Goal: Find specific page/section: Find specific page/section

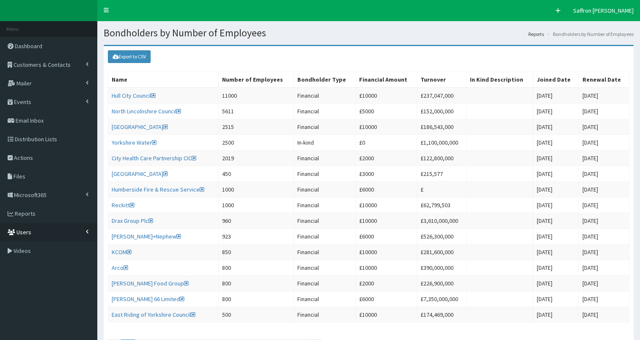
click at [53, 231] on link "Users" at bounding box center [48, 232] width 97 height 19
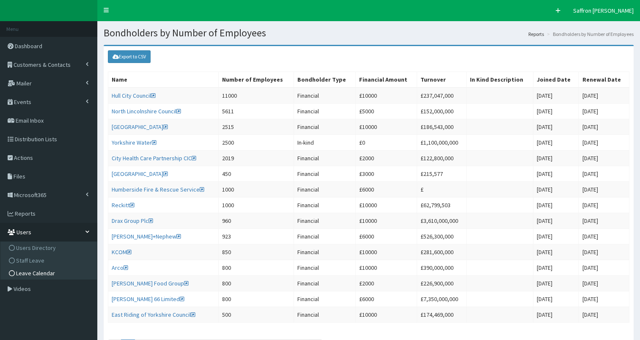
click at [34, 277] on link "Leave Calendar" at bounding box center [50, 273] width 94 height 13
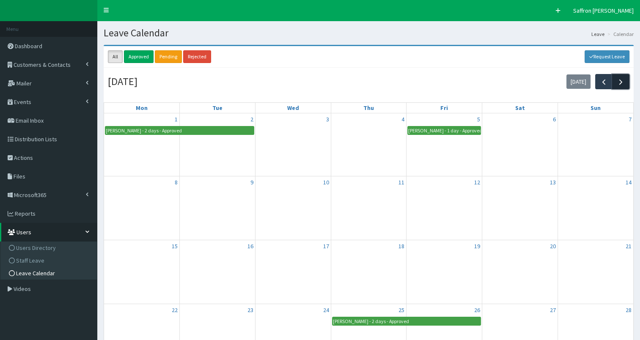
click at [621, 85] on span "button" at bounding box center [620, 81] width 9 height 9
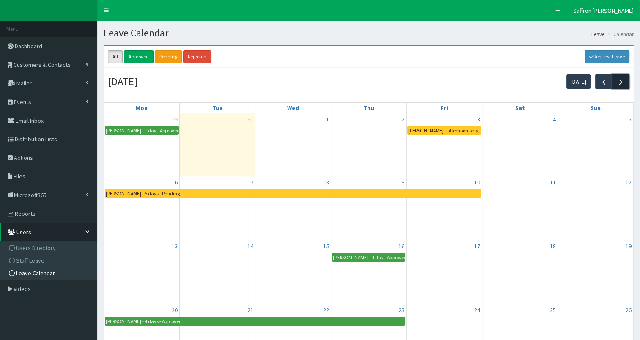
click at [618, 86] on button "button" at bounding box center [620, 81] width 17 height 15
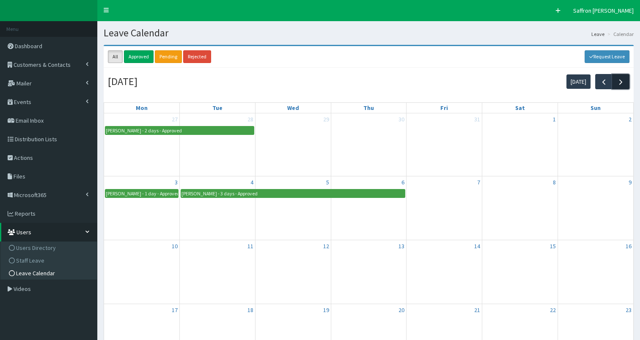
click at [618, 86] on button "button" at bounding box center [620, 81] width 17 height 15
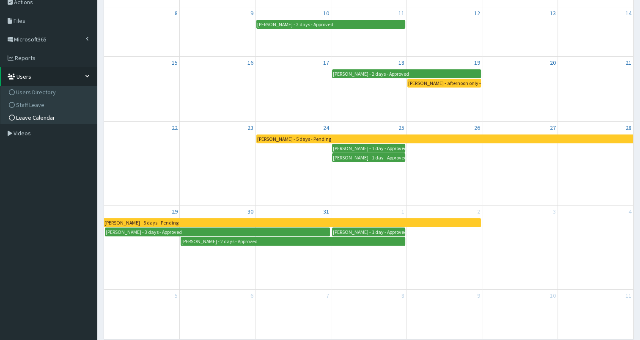
scroll to position [106, 0]
